Goal: Find specific page/section: Find specific page/section

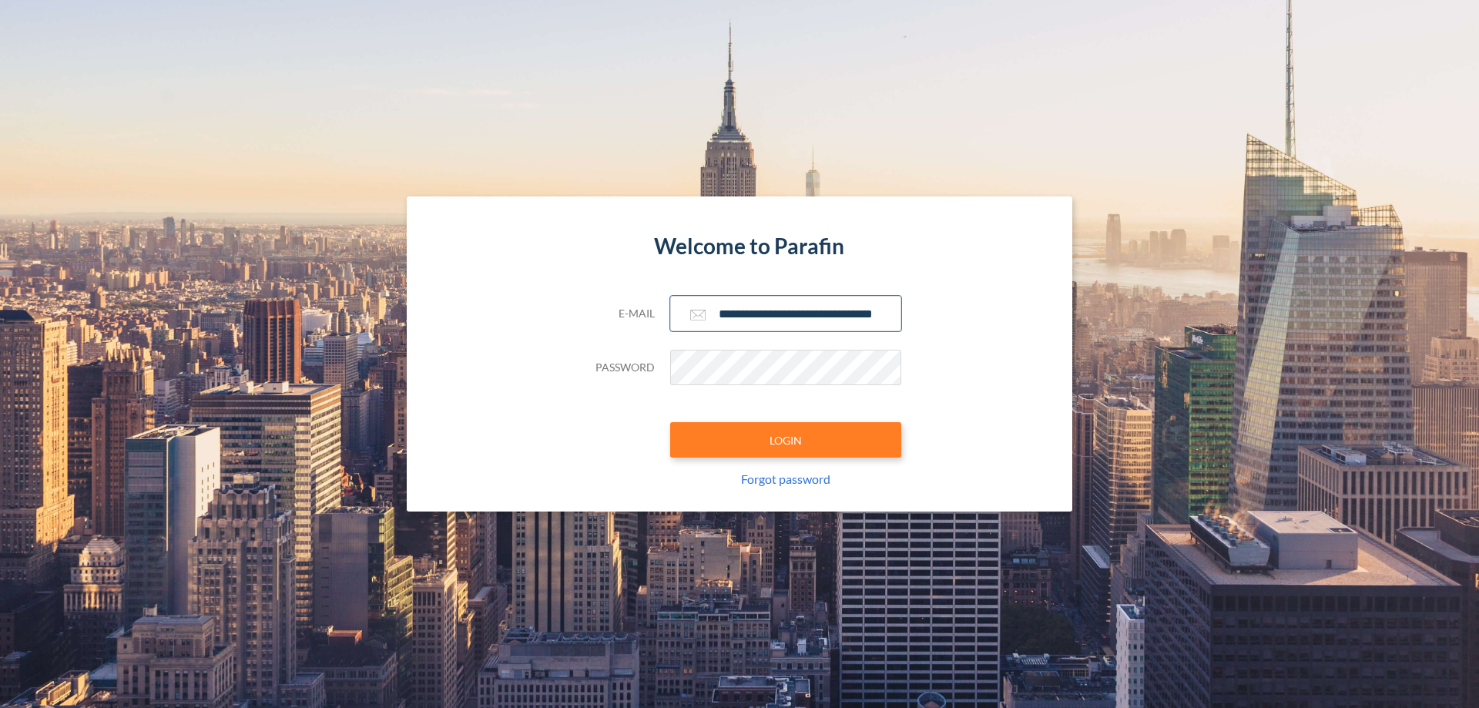
type input "**********"
click at [786, 440] on button "LOGIN" at bounding box center [785, 439] width 231 height 35
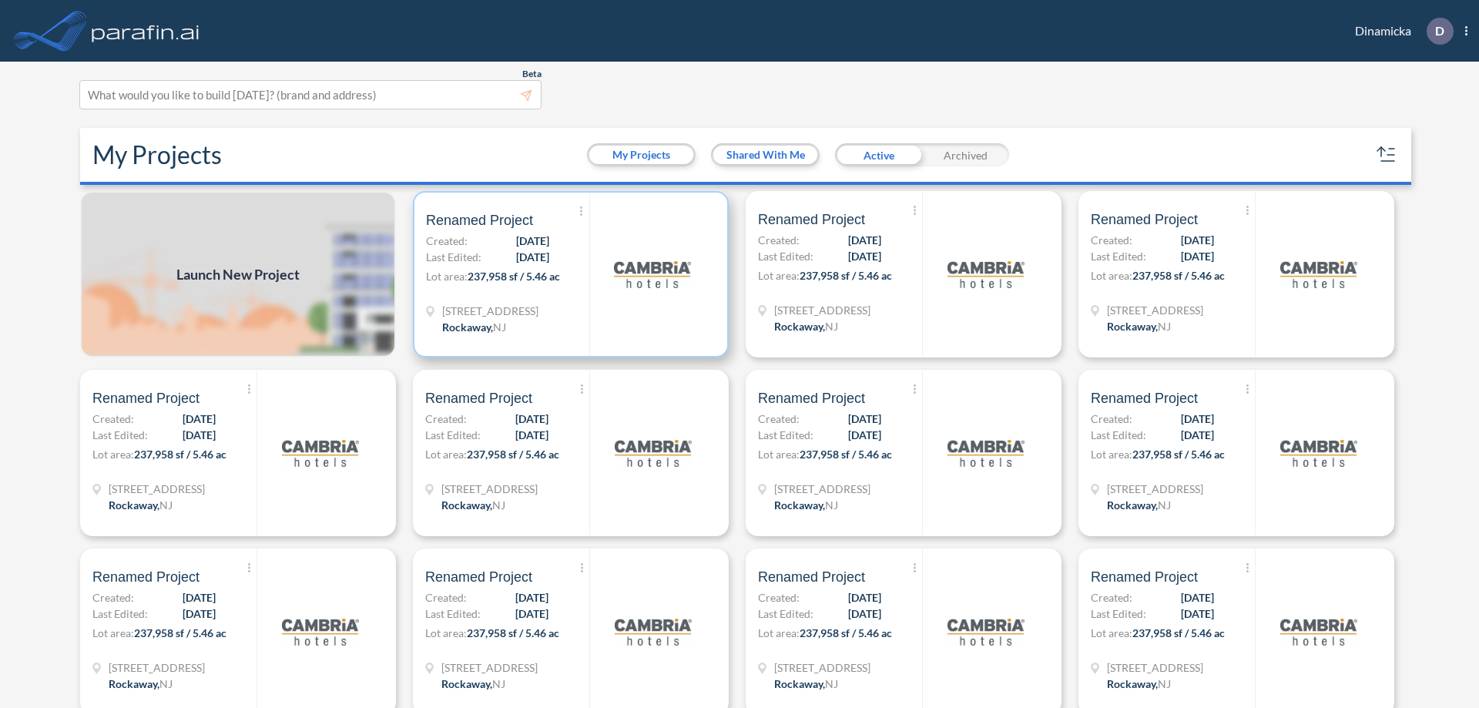
scroll to position [4, 0]
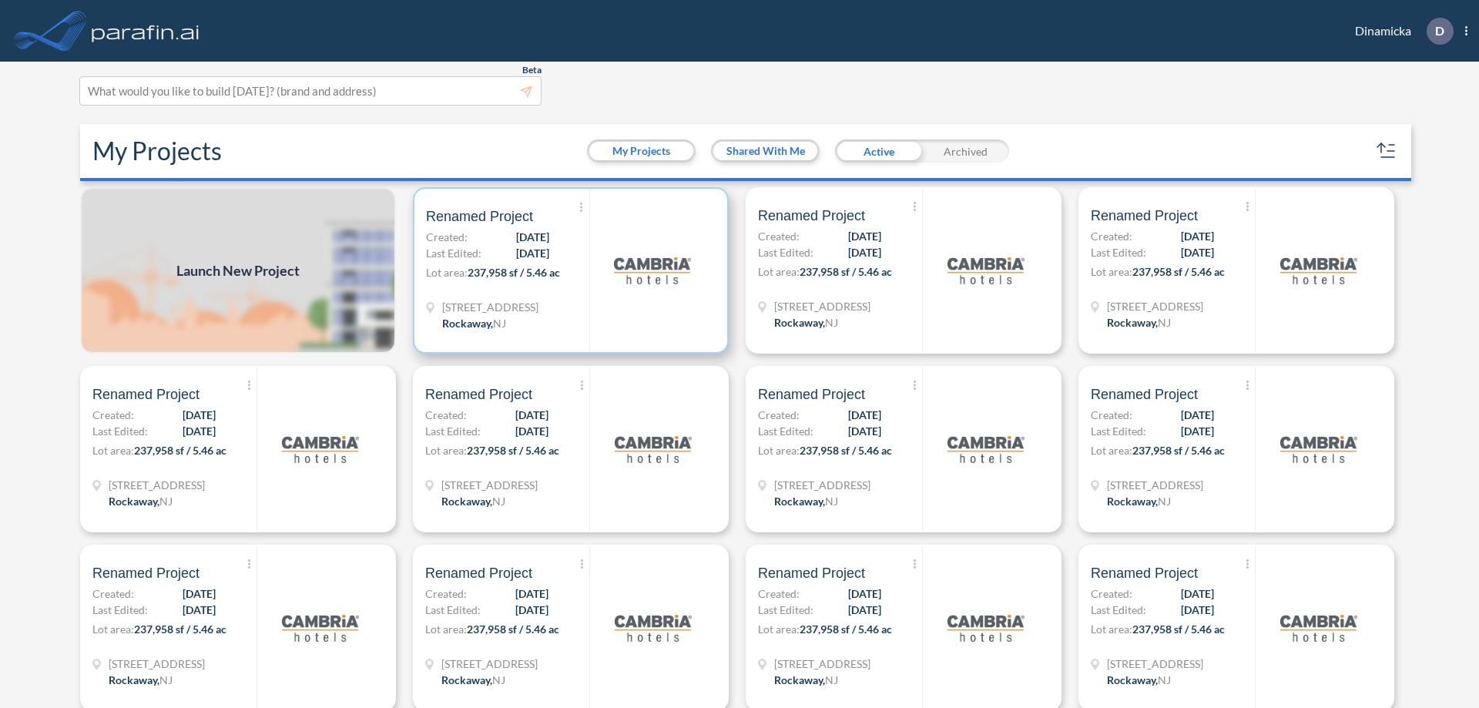
click at [568, 270] on p "Lot area: 237,958 sf / 5.46 ac" at bounding box center [507, 275] width 163 height 22
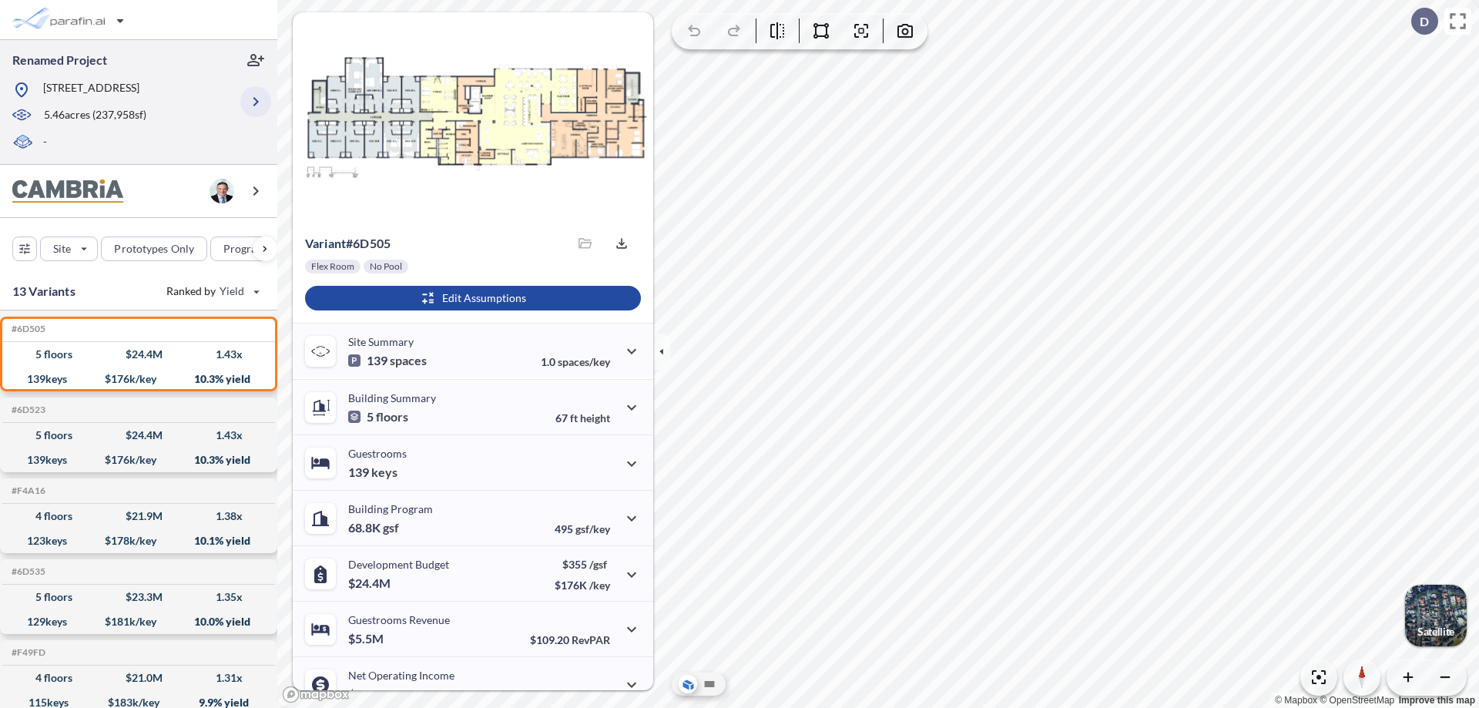
click at [256, 102] on icon "button" at bounding box center [255, 101] width 18 height 18
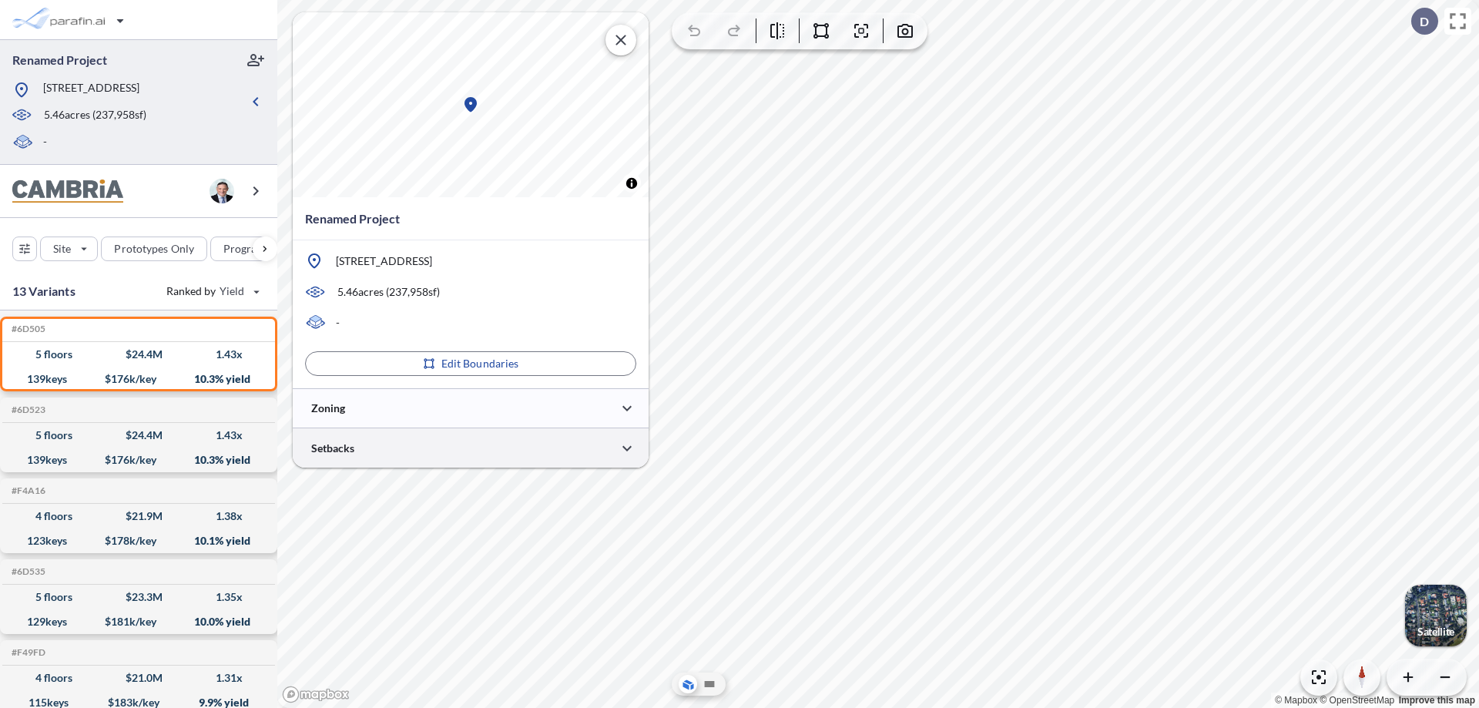
click at [471, 448] on div at bounding box center [471, 447] width 356 height 39
